Goal: Register for event/course

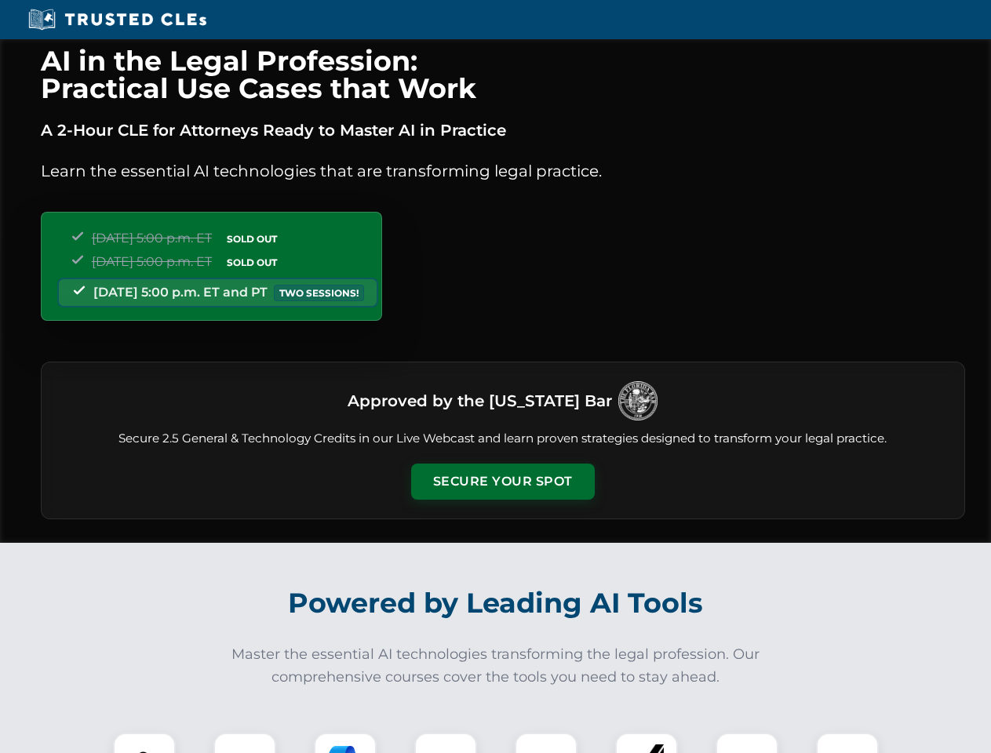
click at [502, 482] on button "Secure Your Spot" at bounding box center [503, 481] width 184 height 36
click at [144, 743] on img at bounding box center [144, 763] width 45 height 45
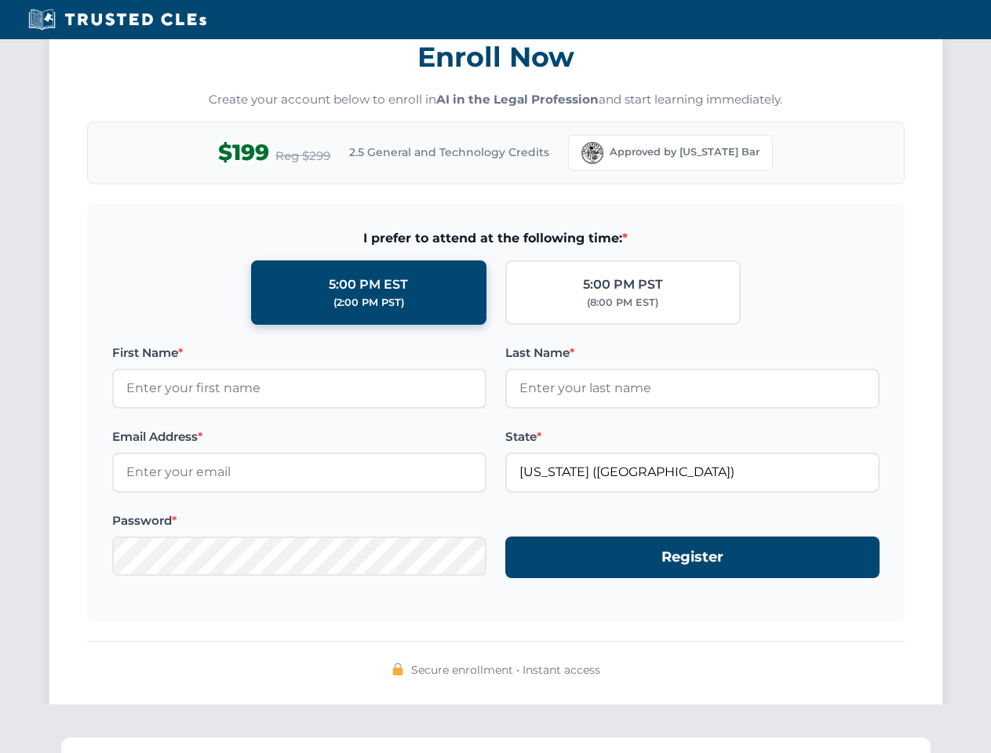
scroll to position [1539, 0]
